Goal: Communication & Community: Answer question/provide support

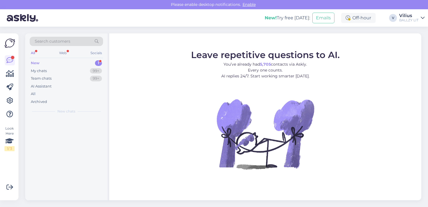
click at [54, 61] on div "New 1" at bounding box center [66, 63] width 73 height 8
click at [49, 62] on div "New 1" at bounding box center [66, 63] width 73 height 8
click at [50, 69] on div "My chats 99+" at bounding box center [66, 71] width 73 height 8
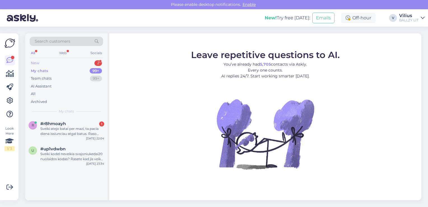
click at [46, 63] on div "New 2" at bounding box center [66, 63] width 73 height 8
click at [77, 132] on div "Sveiki atejo batai per mazi, ta pacia diena issiunciau atgal batus. Raso puslap…" at bounding box center [72, 131] width 64 height 10
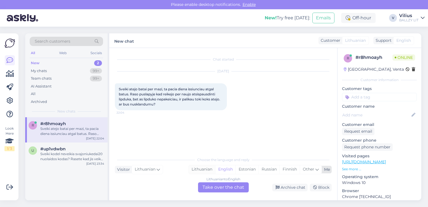
click at [205, 170] on div "Lithuanian" at bounding box center [202, 169] width 26 height 8
click at [214, 187] on div "Lithuanian to Lithuanian Take over the chat" at bounding box center [223, 187] width 51 height 10
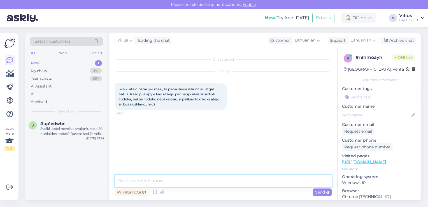
click at [220, 179] on textarea at bounding box center [223, 181] width 217 height 12
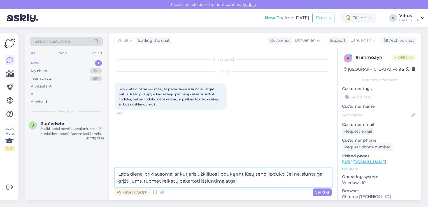
type textarea "Laba diena, priklausomai ar kurjeris užklijuos lipduką ant jūsų seno lipduko. J…"
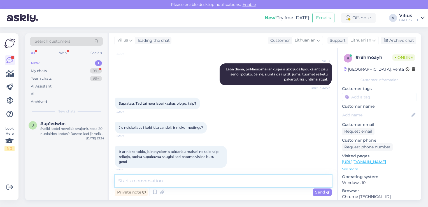
scroll to position [87, 0]
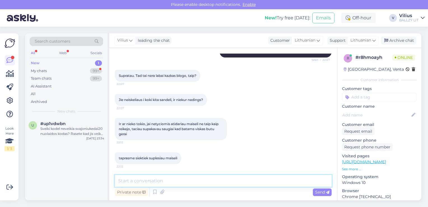
click at [164, 181] on textarea at bounding box center [223, 181] width 217 height 12
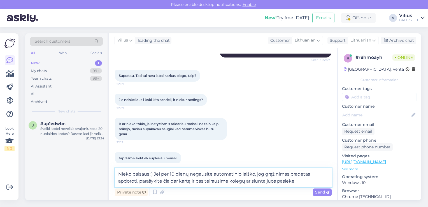
type textarea "Nieko baisaus :) Jei per 10 dienų negausite automatinio laiško, jog grąžinimas …"
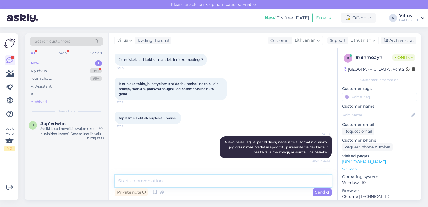
scroll to position [145, 0]
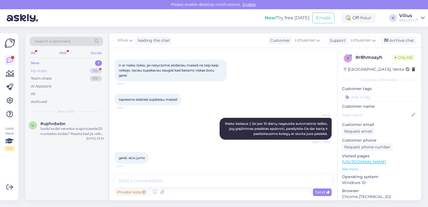
click at [58, 67] on div "My chats 99+" at bounding box center [66, 71] width 73 height 8
click at [68, 62] on div "New 1" at bounding box center [66, 63] width 73 height 8
click at [69, 69] on div "My chats 99+" at bounding box center [66, 71] width 73 height 8
click at [70, 77] on div "Team chats 99+" at bounding box center [66, 79] width 73 height 8
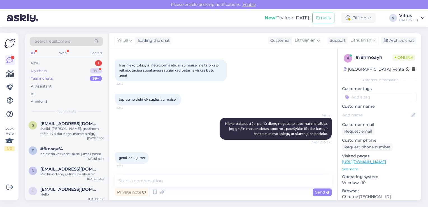
click at [70, 70] on div "My chats 99+" at bounding box center [66, 71] width 73 height 8
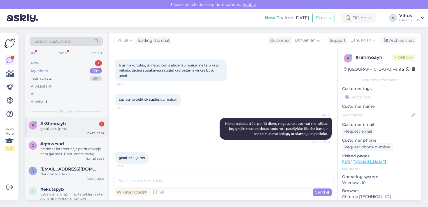
click at [67, 122] on div "#r8hmoayh 1" at bounding box center [72, 123] width 64 height 5
click at [73, 70] on div "My chats 99+" at bounding box center [66, 71] width 73 height 8
